Goal: Transaction & Acquisition: Purchase product/service

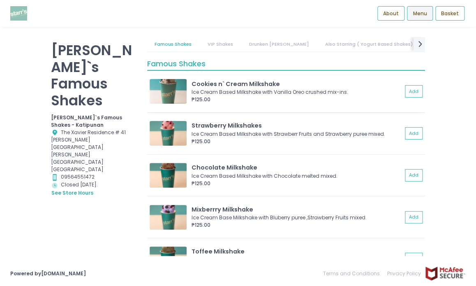
click at [169, 91] on img at bounding box center [168, 91] width 37 height 25
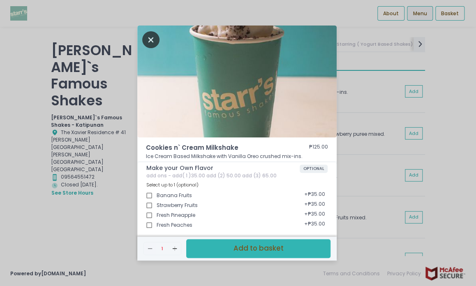
click at [150, 41] on icon "Close" at bounding box center [150, 39] width 17 height 17
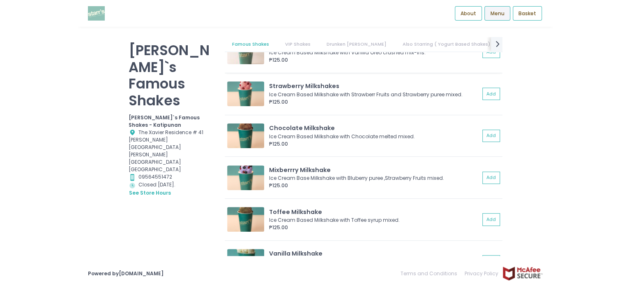
scroll to position [164, 0]
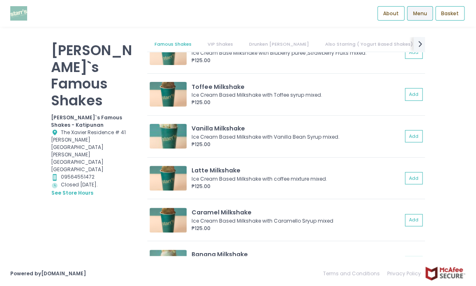
drag, startPoint x: 97, startPoint y: 99, endPoint x: 104, endPoint y: 100, distance: 6.3
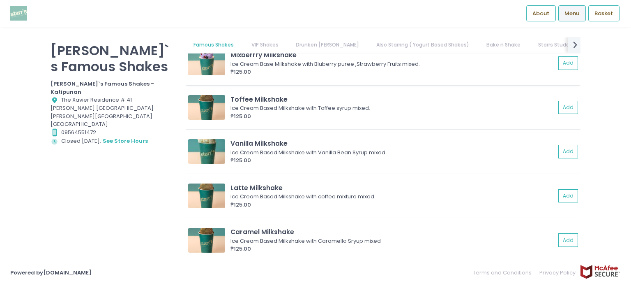
click at [215, 58] on img at bounding box center [206, 63] width 37 height 25
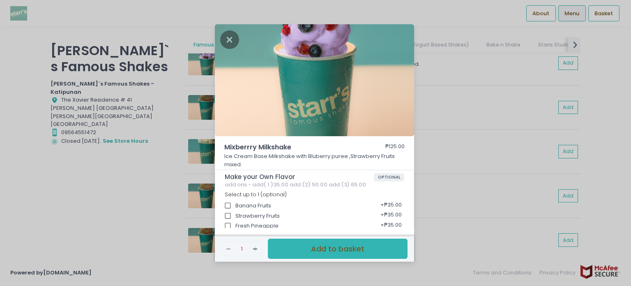
click at [272, 90] on img at bounding box center [314, 80] width 199 height 112
click at [225, 46] on icon "Close" at bounding box center [229, 39] width 19 height 18
